Goal: Task Accomplishment & Management: Use online tool/utility

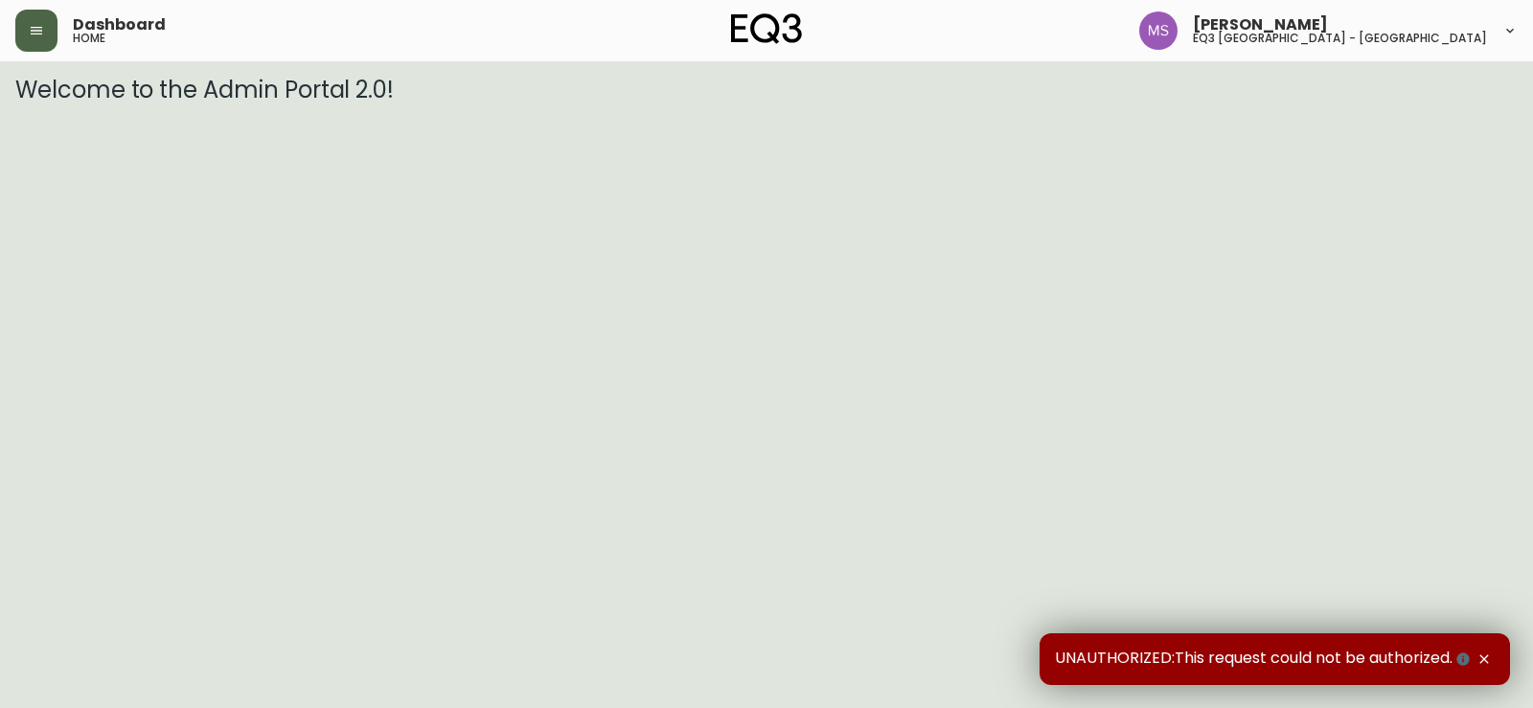
click at [35, 35] on icon "button" at bounding box center [37, 31] width 12 height 8
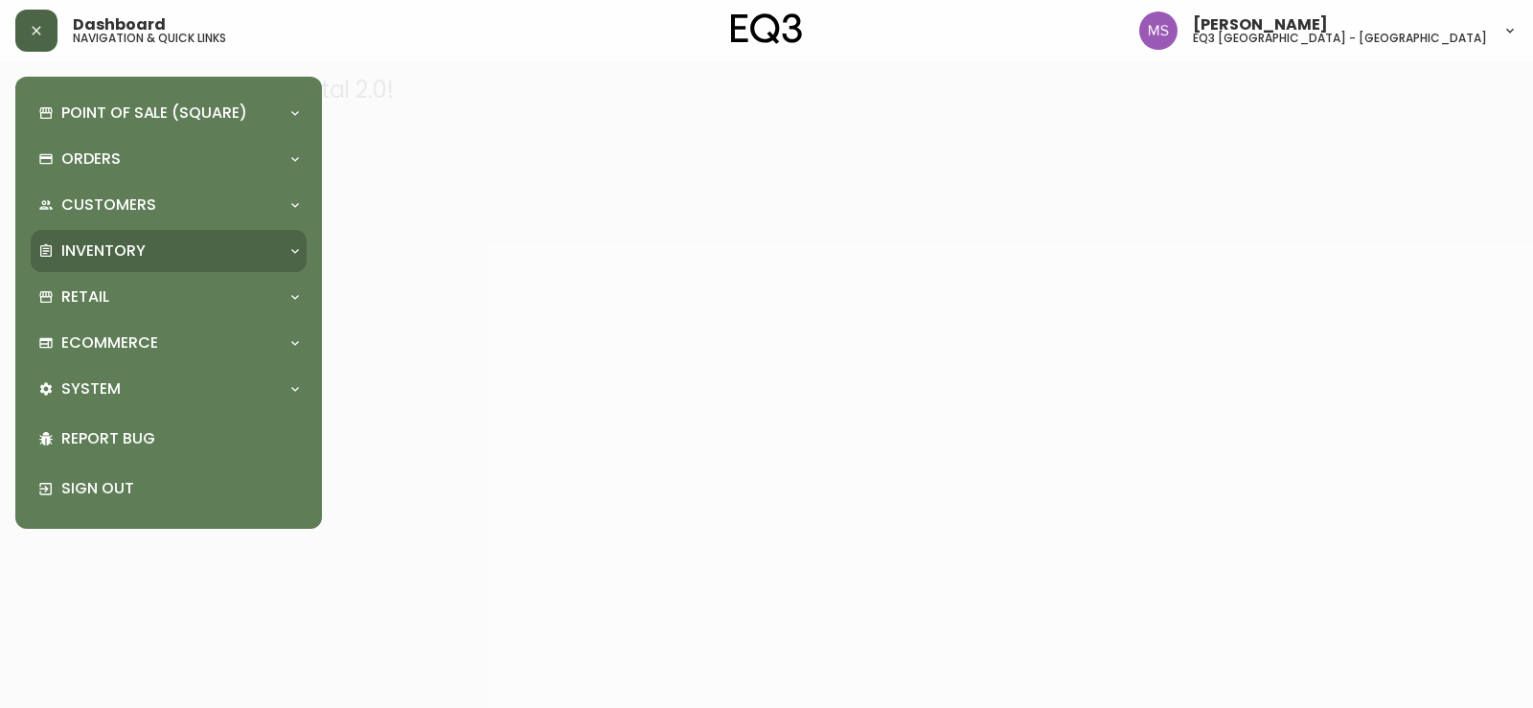
drag, startPoint x: 130, startPoint y: 238, endPoint x: 148, endPoint y: 247, distance: 19.7
click at [131, 238] on div "Inventory" at bounding box center [169, 251] width 276 height 42
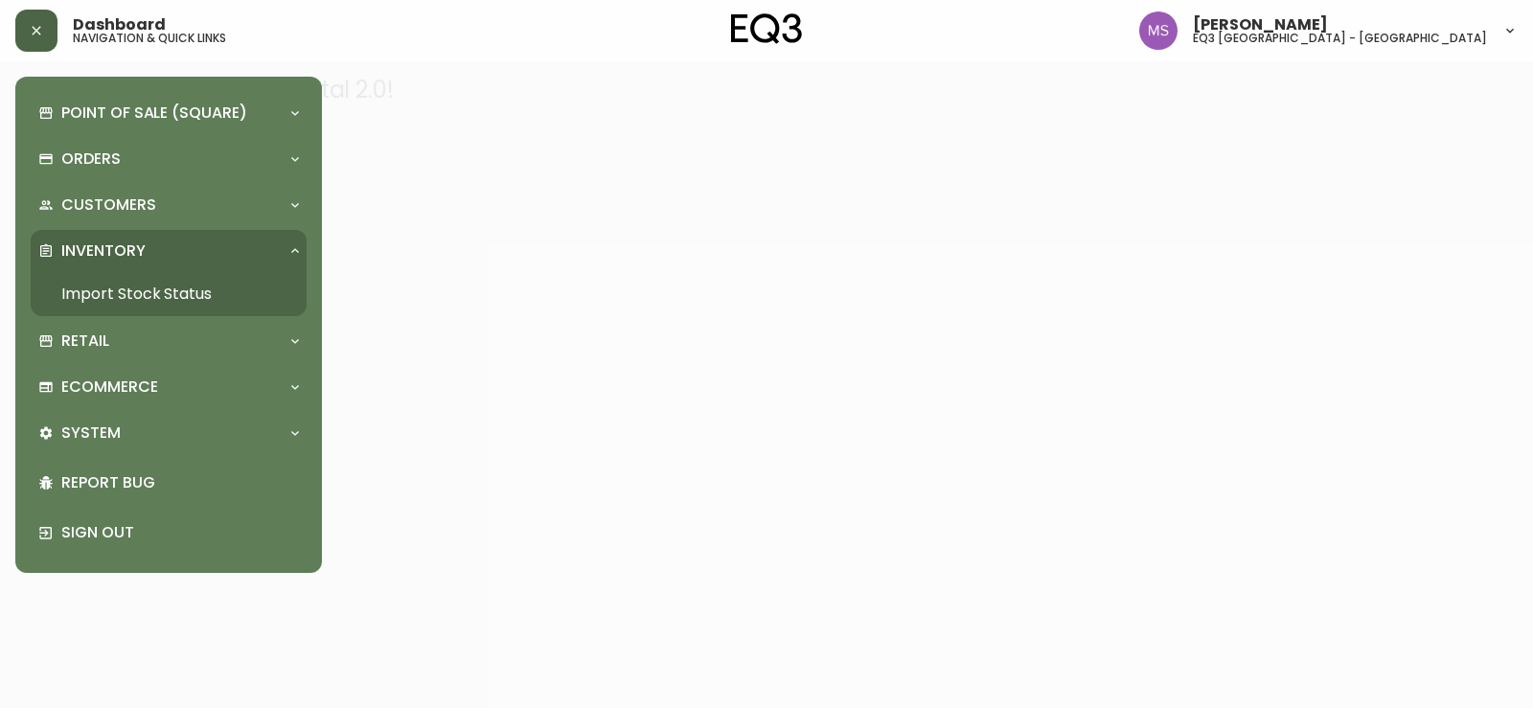
click at [166, 285] on link "Import Stock Status" at bounding box center [169, 294] width 276 height 44
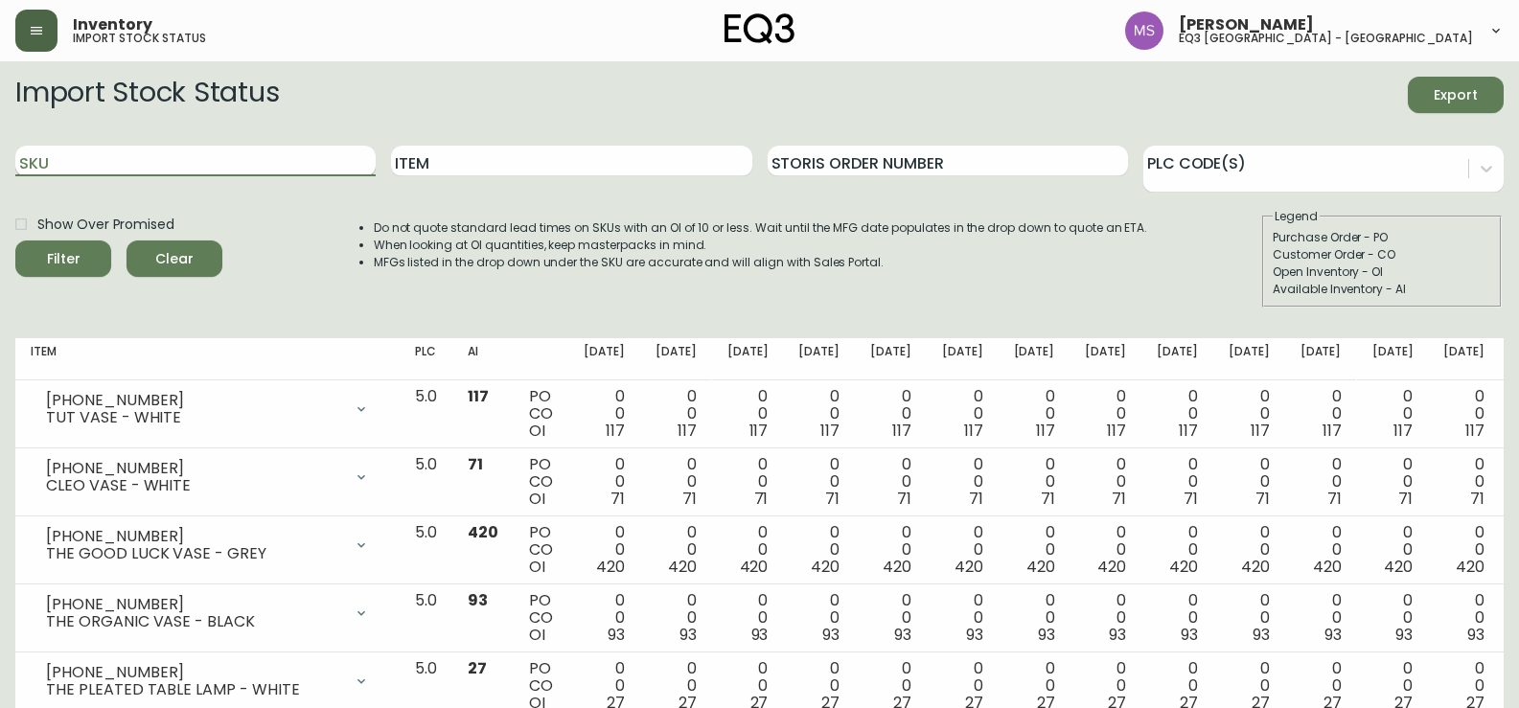
click at [288, 164] on input "SKU" at bounding box center [195, 161] width 360 height 31
paste input "3020-290-1-A"
click at [242, 154] on input "3020-290-1-A" at bounding box center [195, 161] width 360 height 31
click at [15, 241] on button "Filter" at bounding box center [63, 259] width 96 height 36
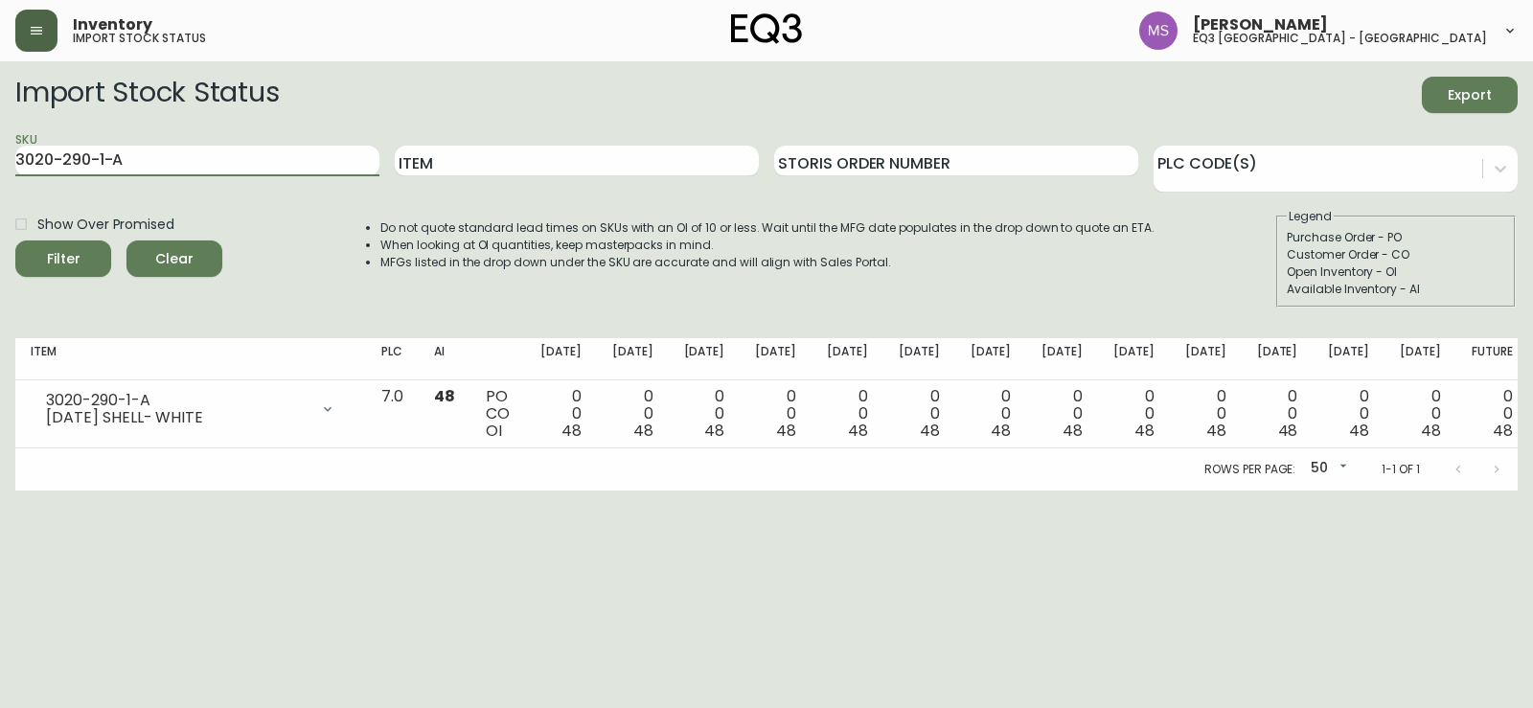
drag, startPoint x: 242, startPoint y: 153, endPoint x: 0, endPoint y: 159, distance: 242.5
click at [0, 159] on main "Import Stock Status Export SKU 3020-290-1-A Item Storis Order Number PLC Code(s…" at bounding box center [766, 275] width 1533 height 429
type input "3020-291-1-B"
click at [15, 241] on button "Filter" at bounding box center [63, 259] width 96 height 36
